Goal: Transaction & Acquisition: Purchase product/service

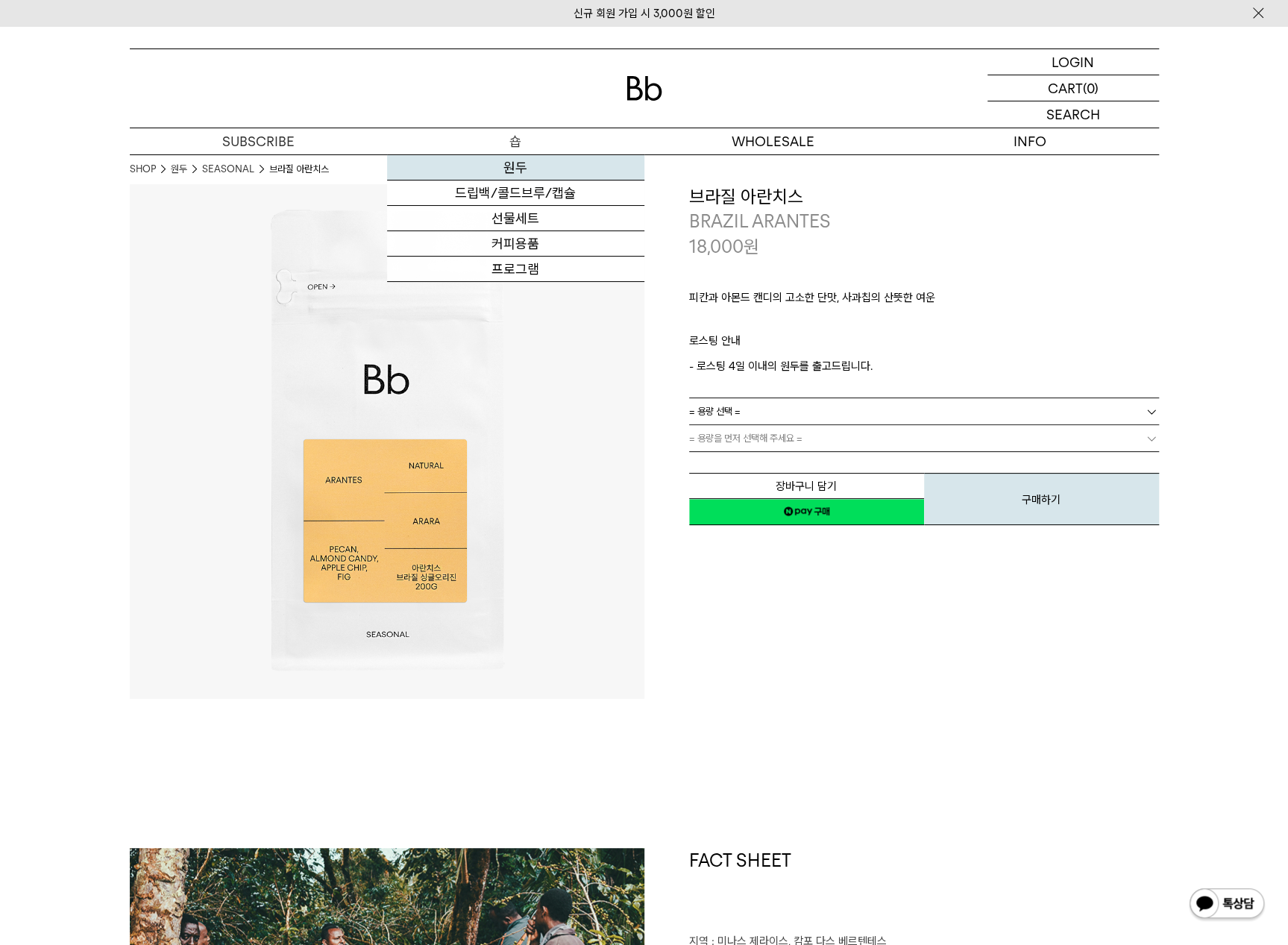
click at [512, 166] on link "원두" at bounding box center [516, 167] width 257 height 25
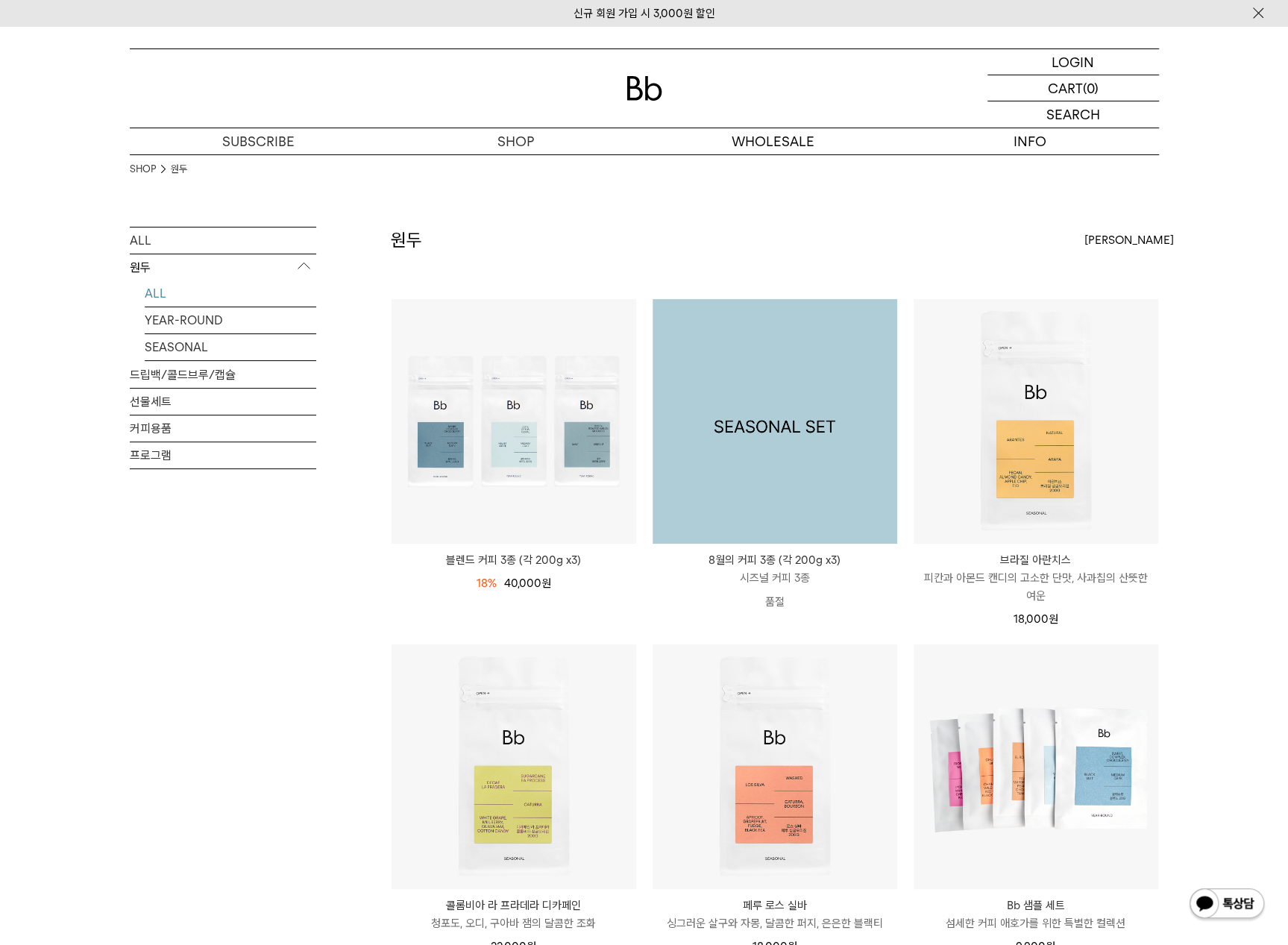
click at [736, 405] on img at bounding box center [775, 421] width 244 height 244
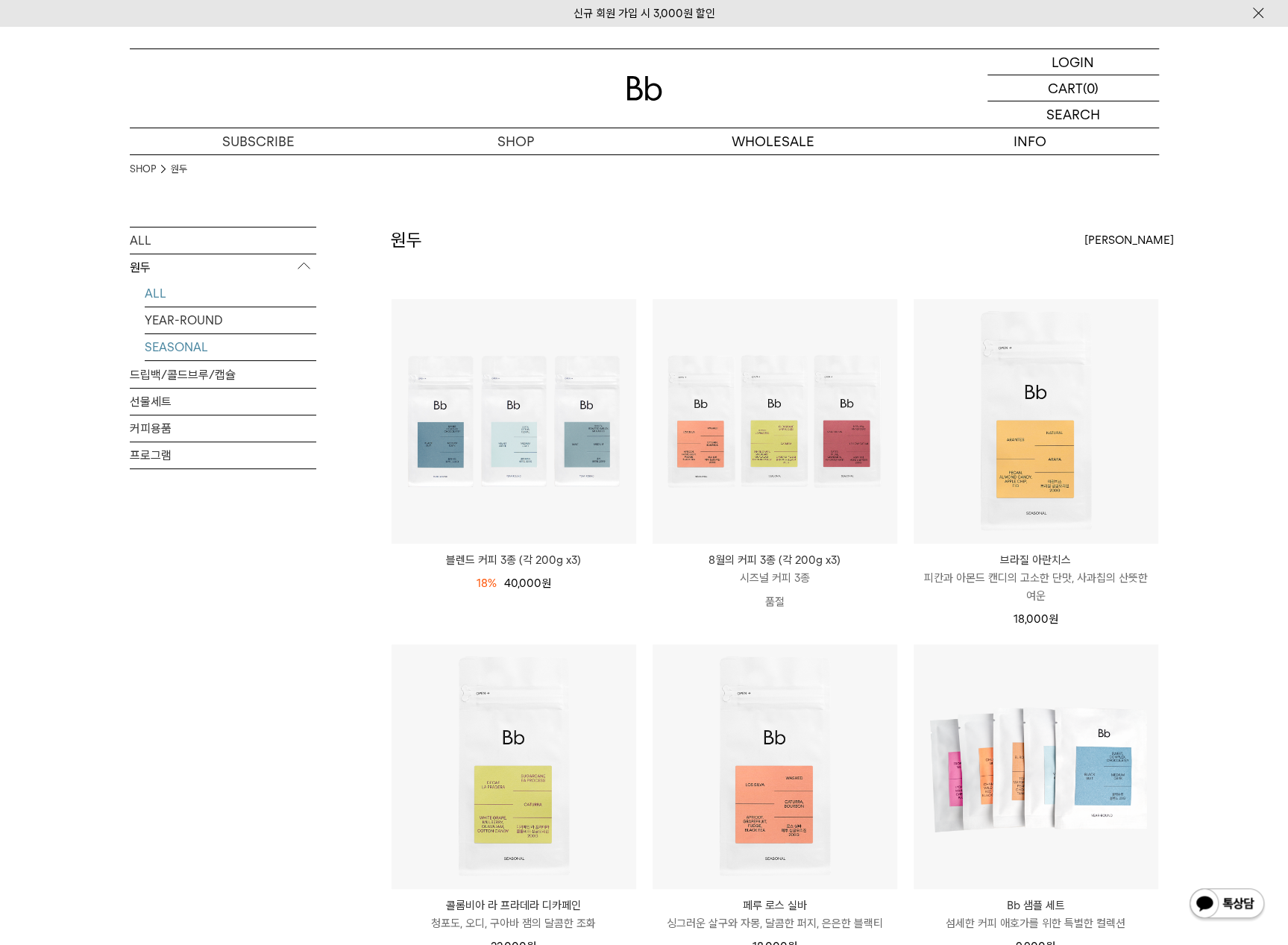
click at [169, 347] on link "SEASONAL" at bounding box center [230, 347] width 172 height 26
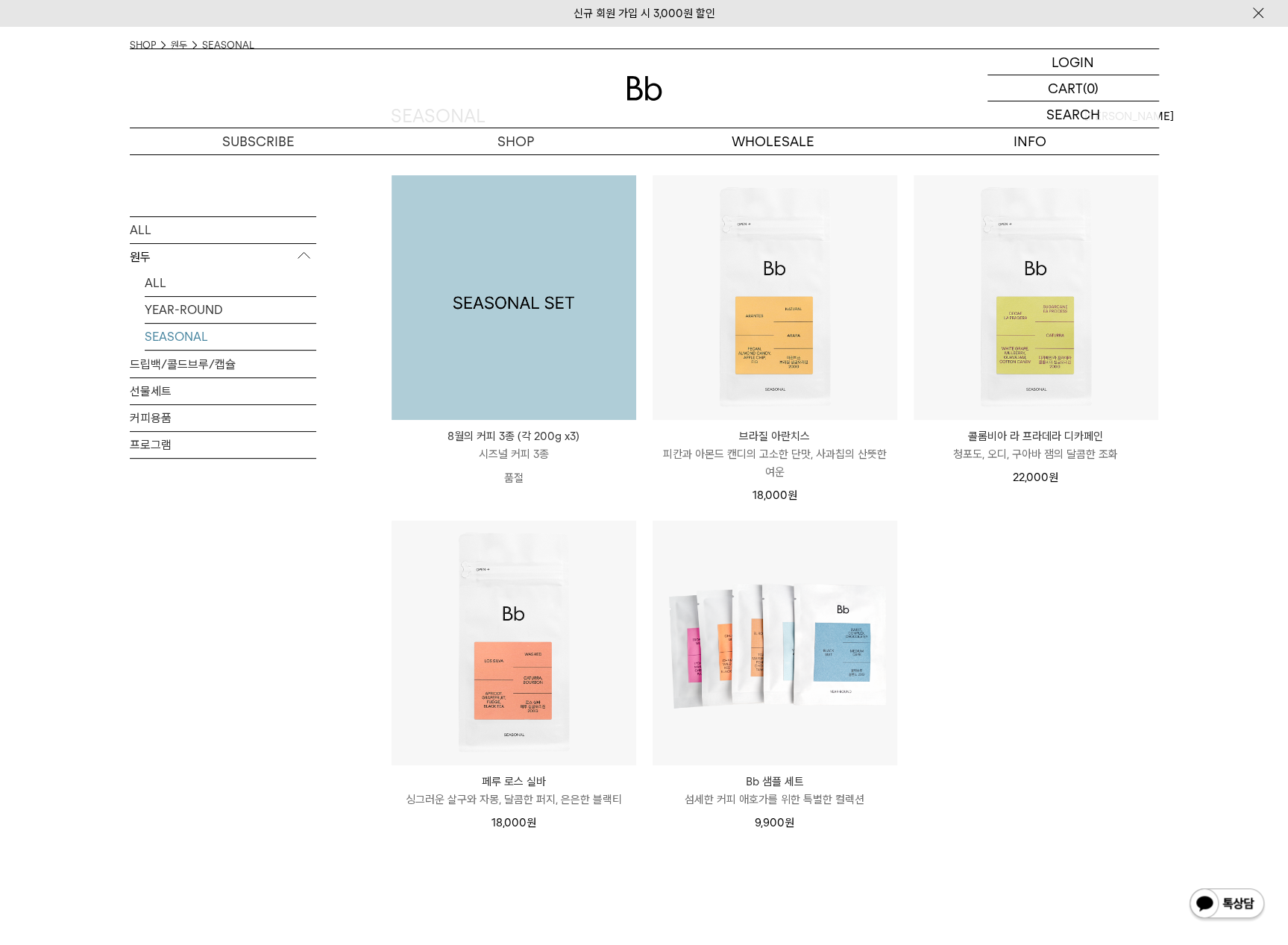
scroll to position [224, 0]
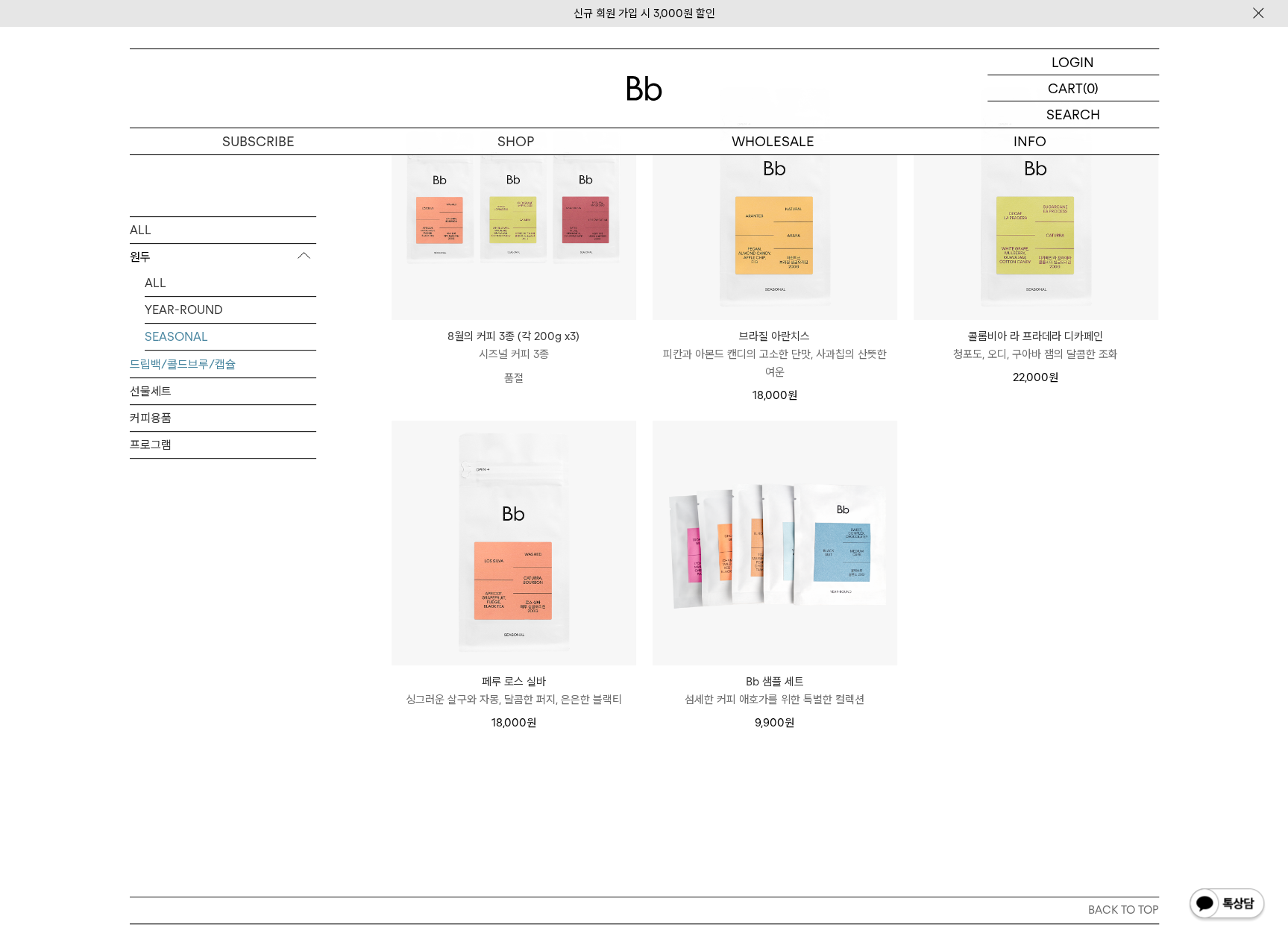
click at [150, 361] on link "드립백/콜드브루/캡슐" at bounding box center [223, 365] width 187 height 26
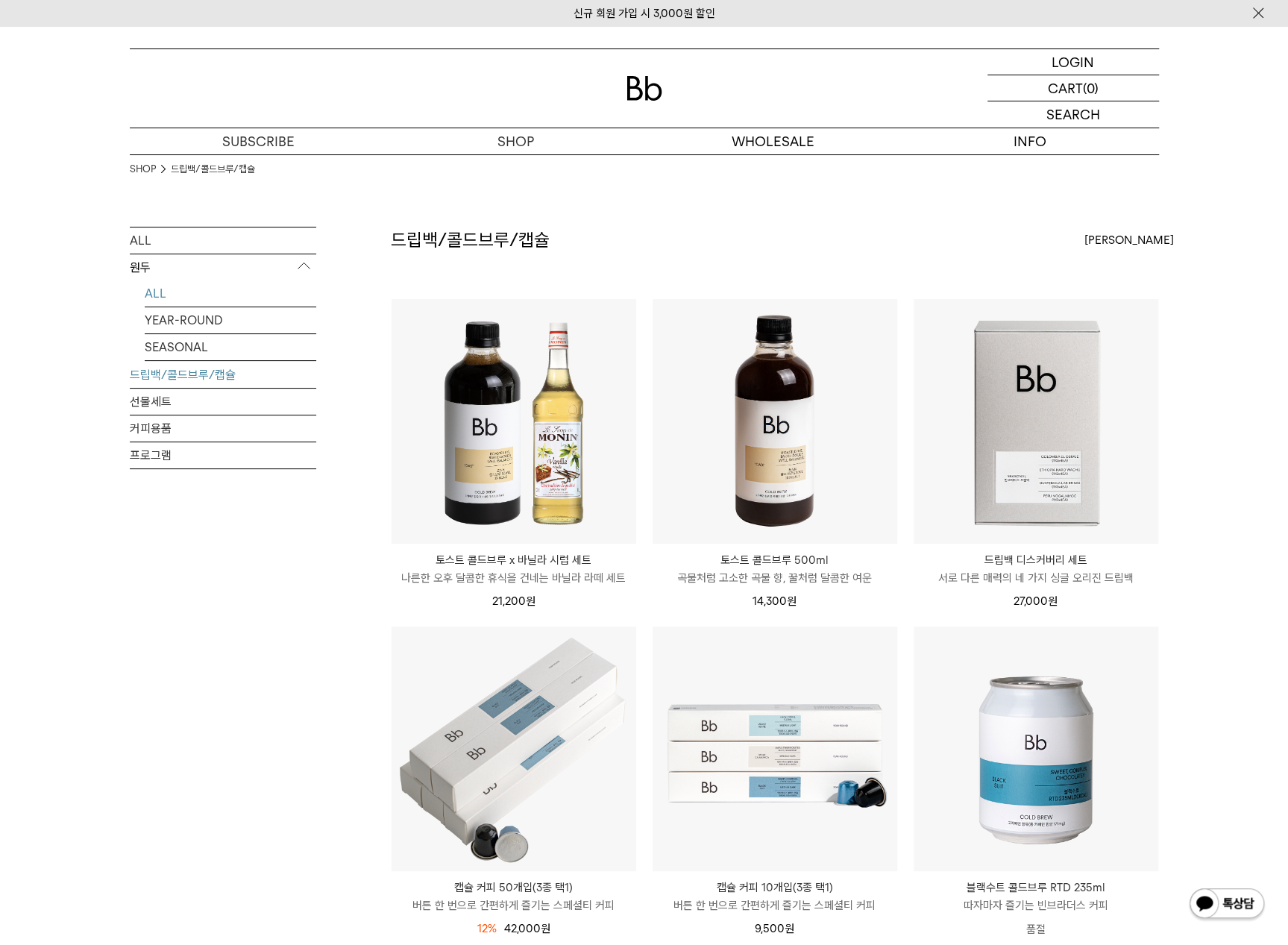
click at [150, 289] on link "ALL" at bounding box center [230, 294] width 172 height 26
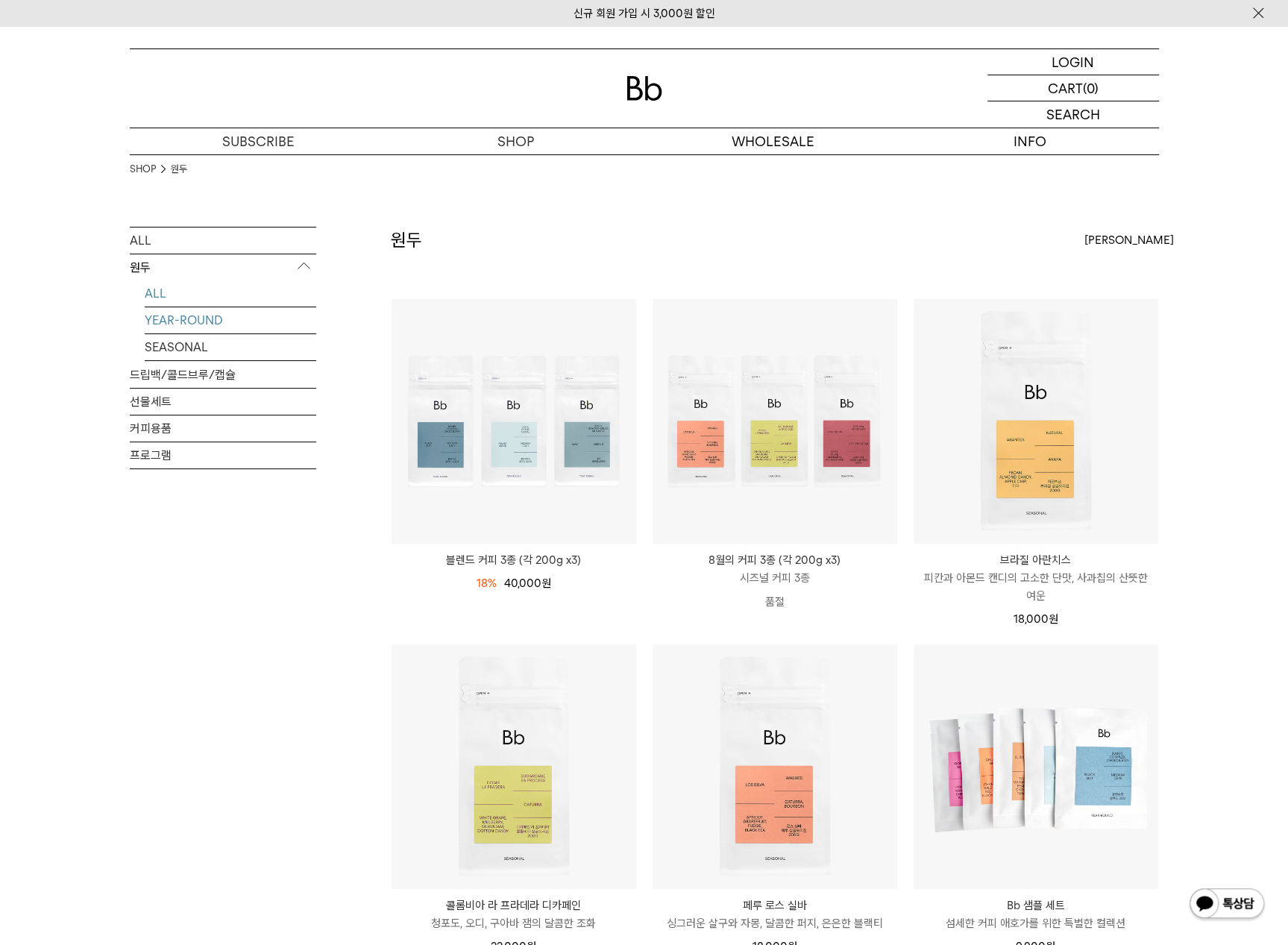
click at [207, 317] on link "YEAR-ROUND" at bounding box center [230, 321] width 172 height 26
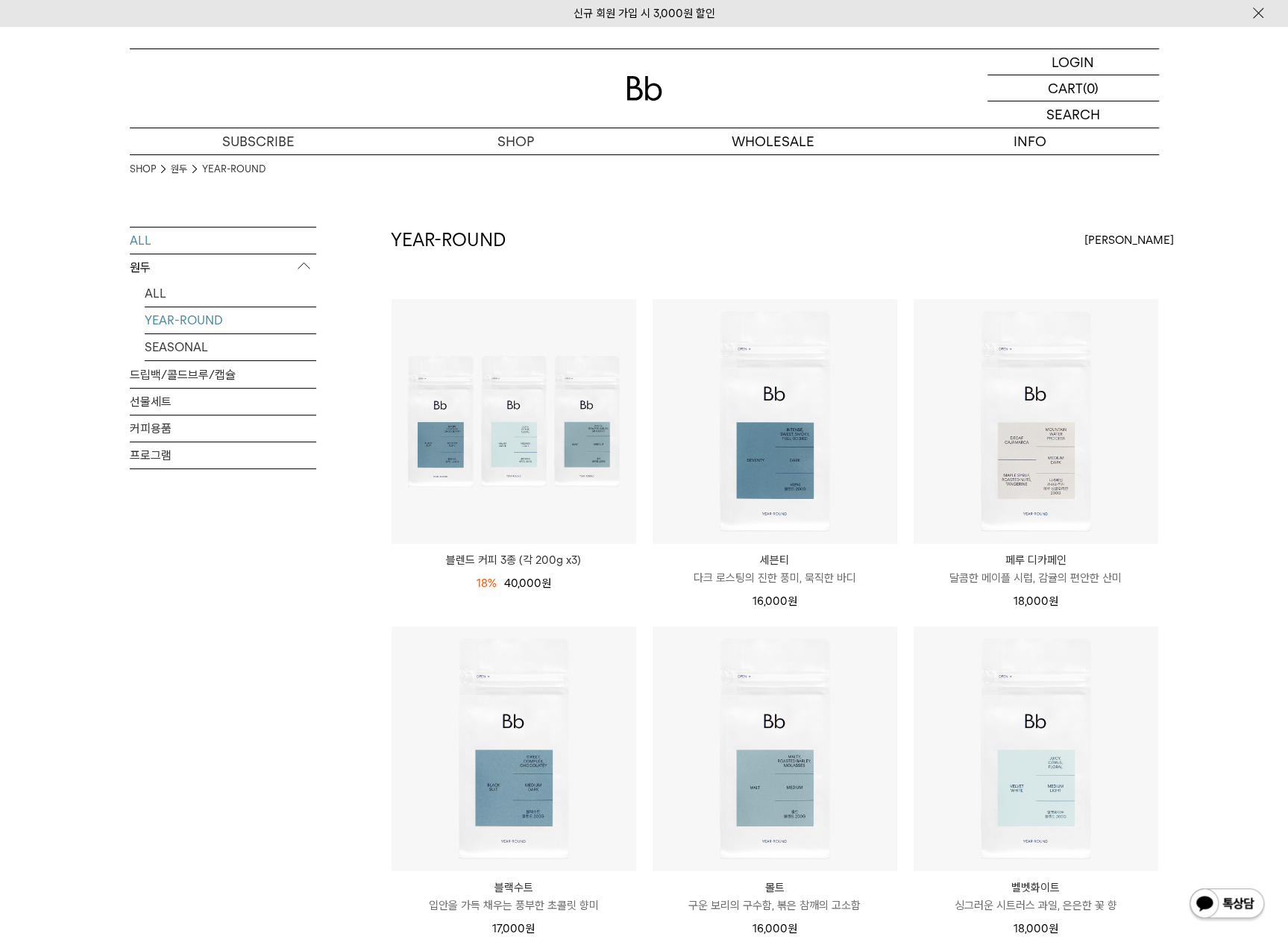
click at [254, 246] on link "ALL" at bounding box center [223, 240] width 187 height 26
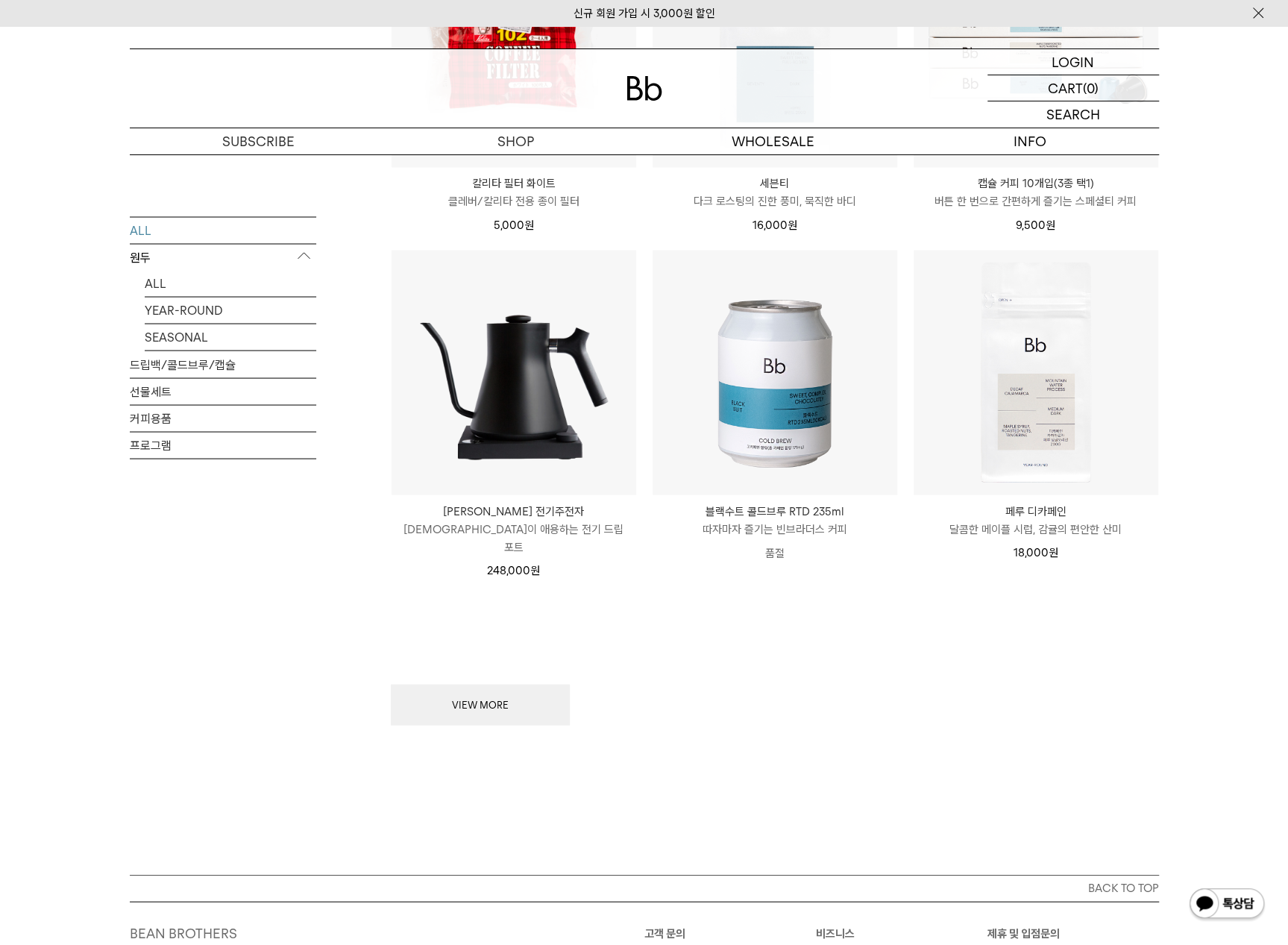
scroll to position [1865, 0]
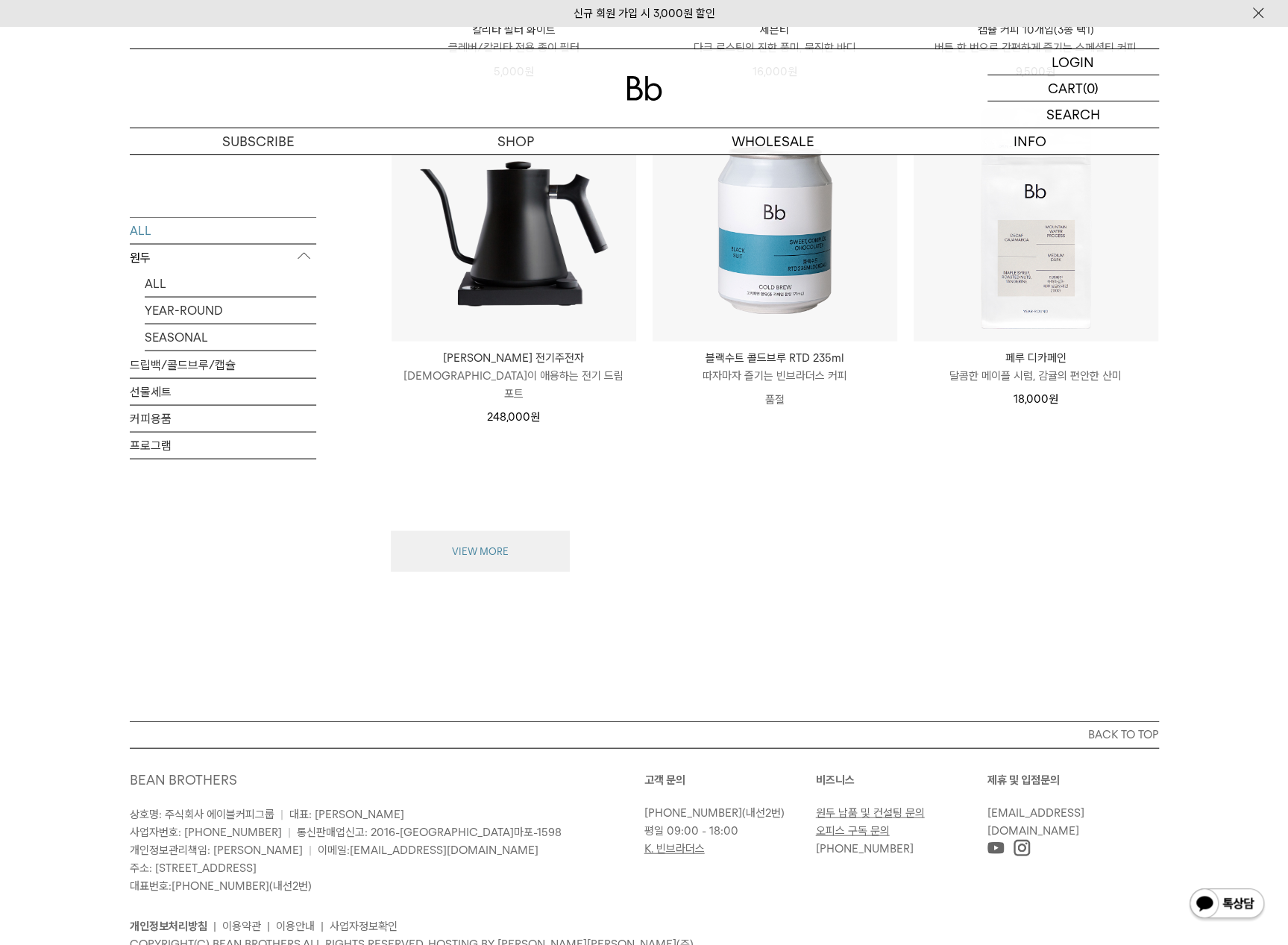
click at [532, 538] on button "VIEW MORE" at bounding box center [480, 551] width 179 height 42
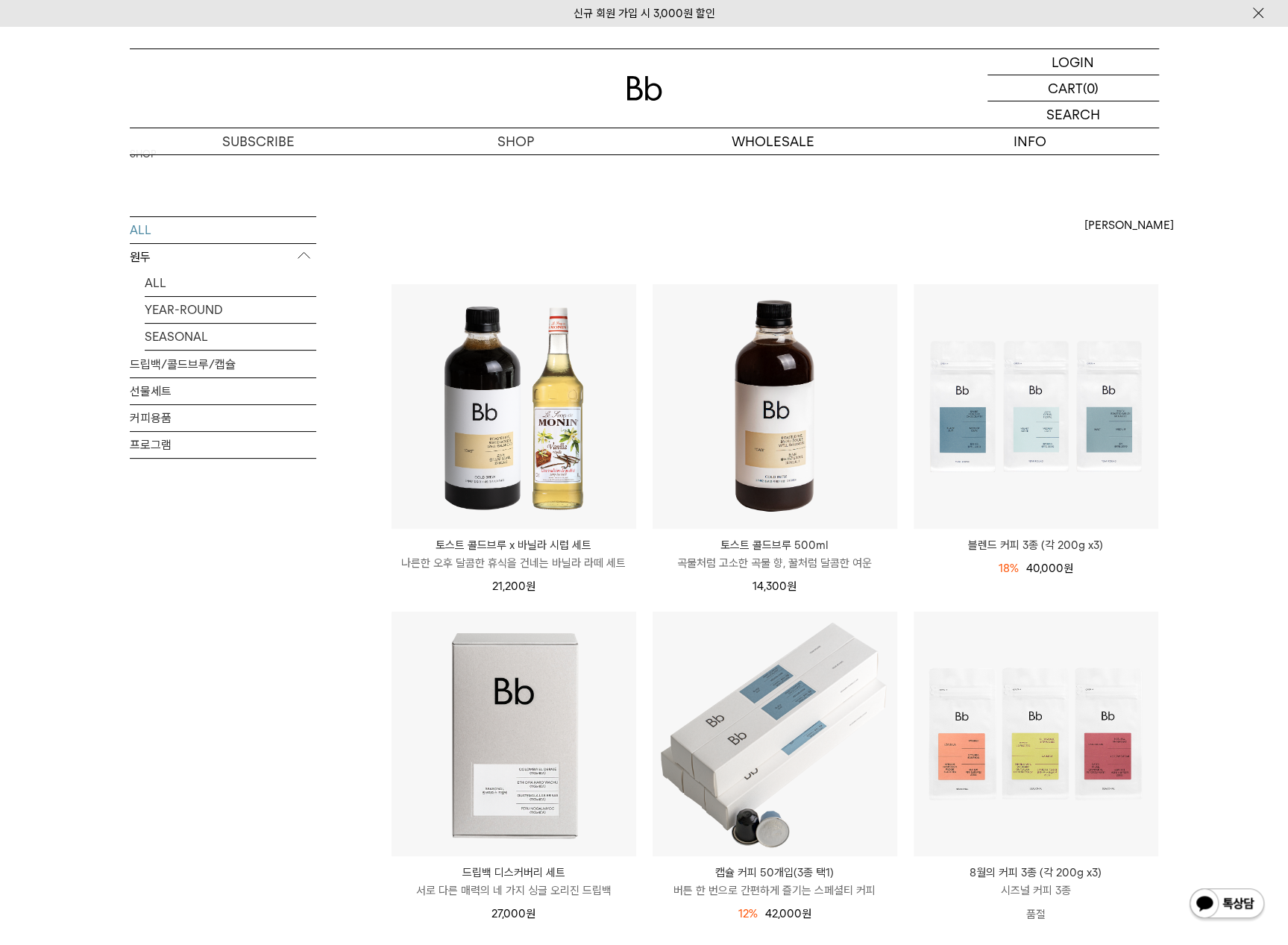
scroll to position [0, 0]
